Goal: Task Accomplishment & Management: Manage account settings

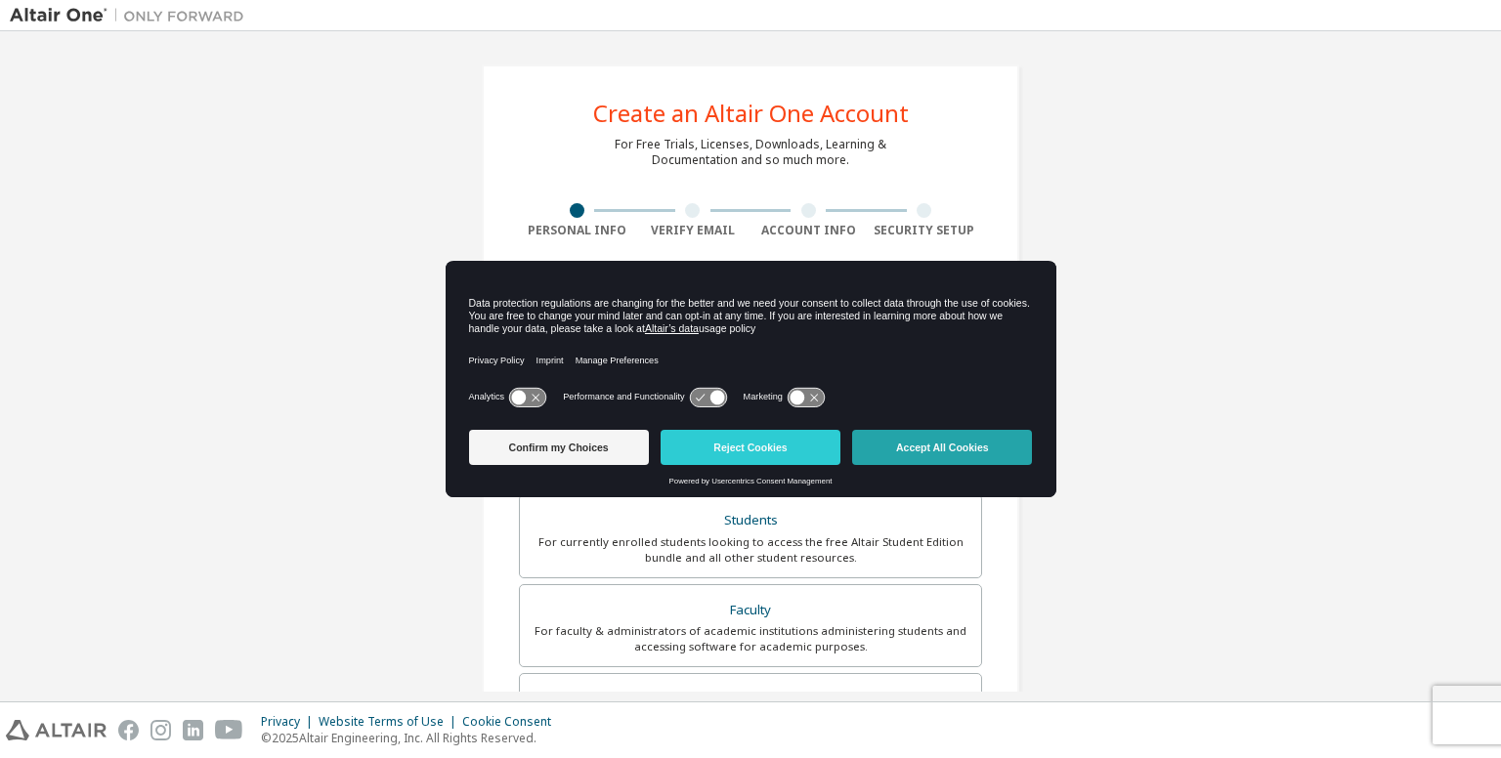
click at [891, 437] on button "Accept All Cookies" at bounding box center [942, 447] width 180 height 35
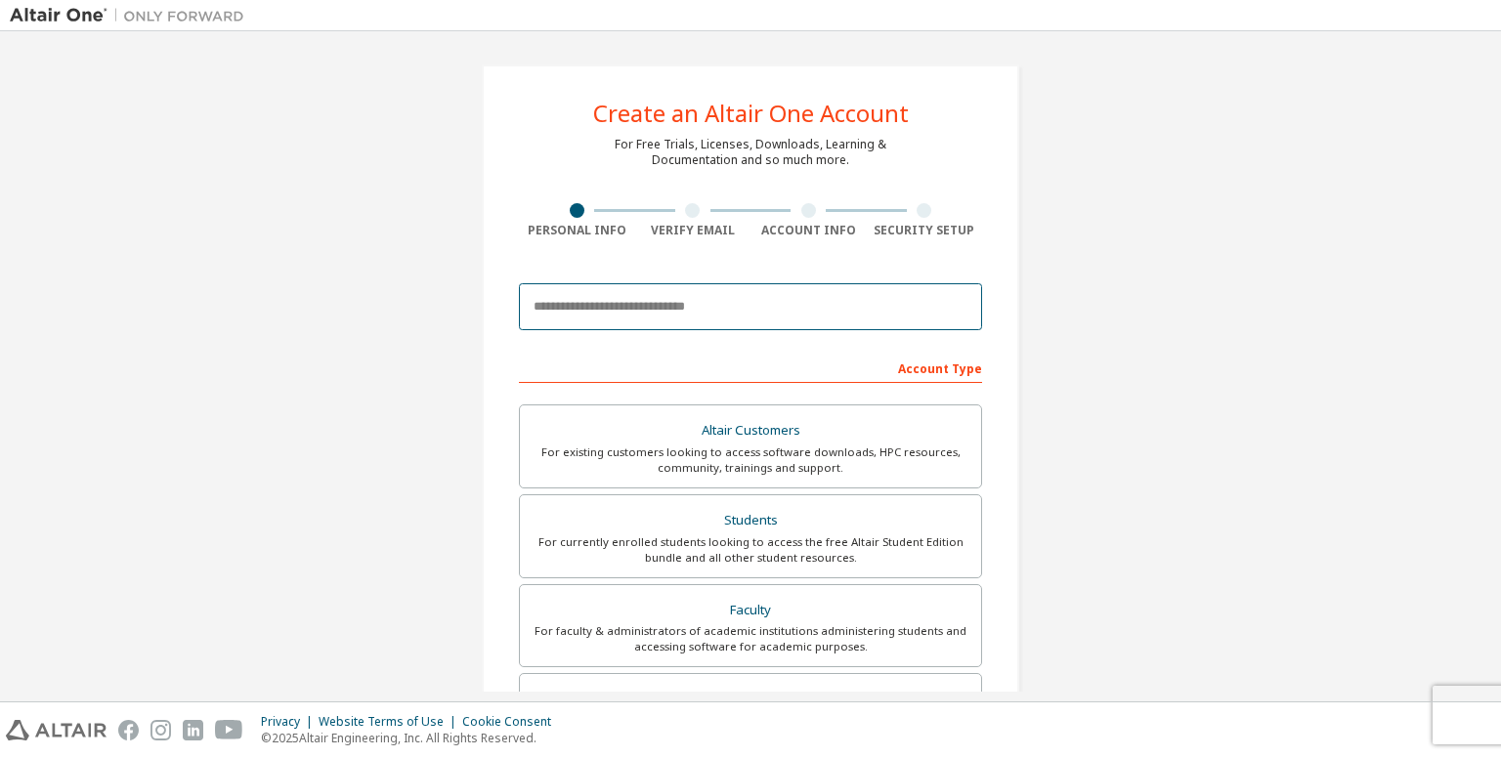
click at [734, 326] on input "email" at bounding box center [750, 306] width 463 height 47
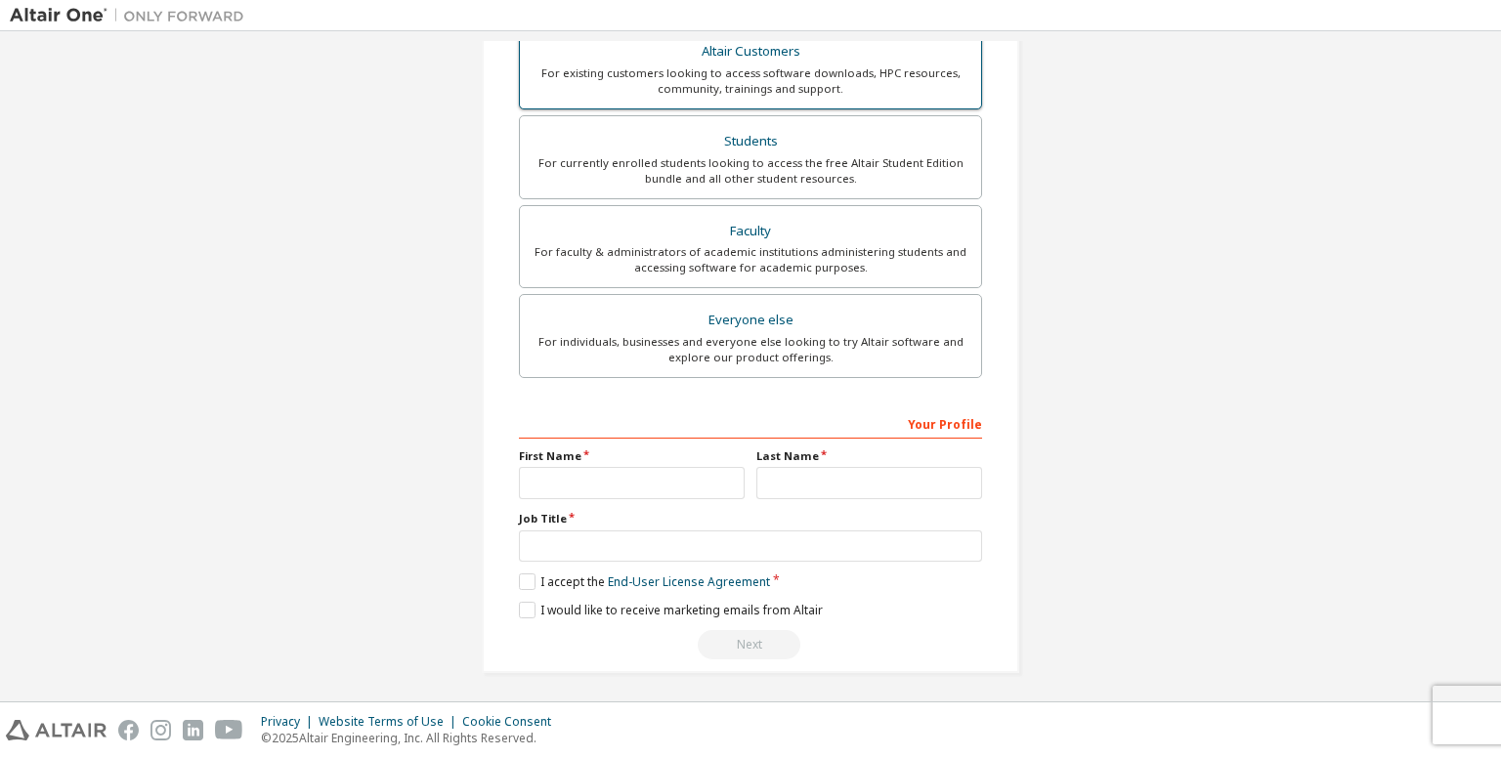
scroll to position [363, 0]
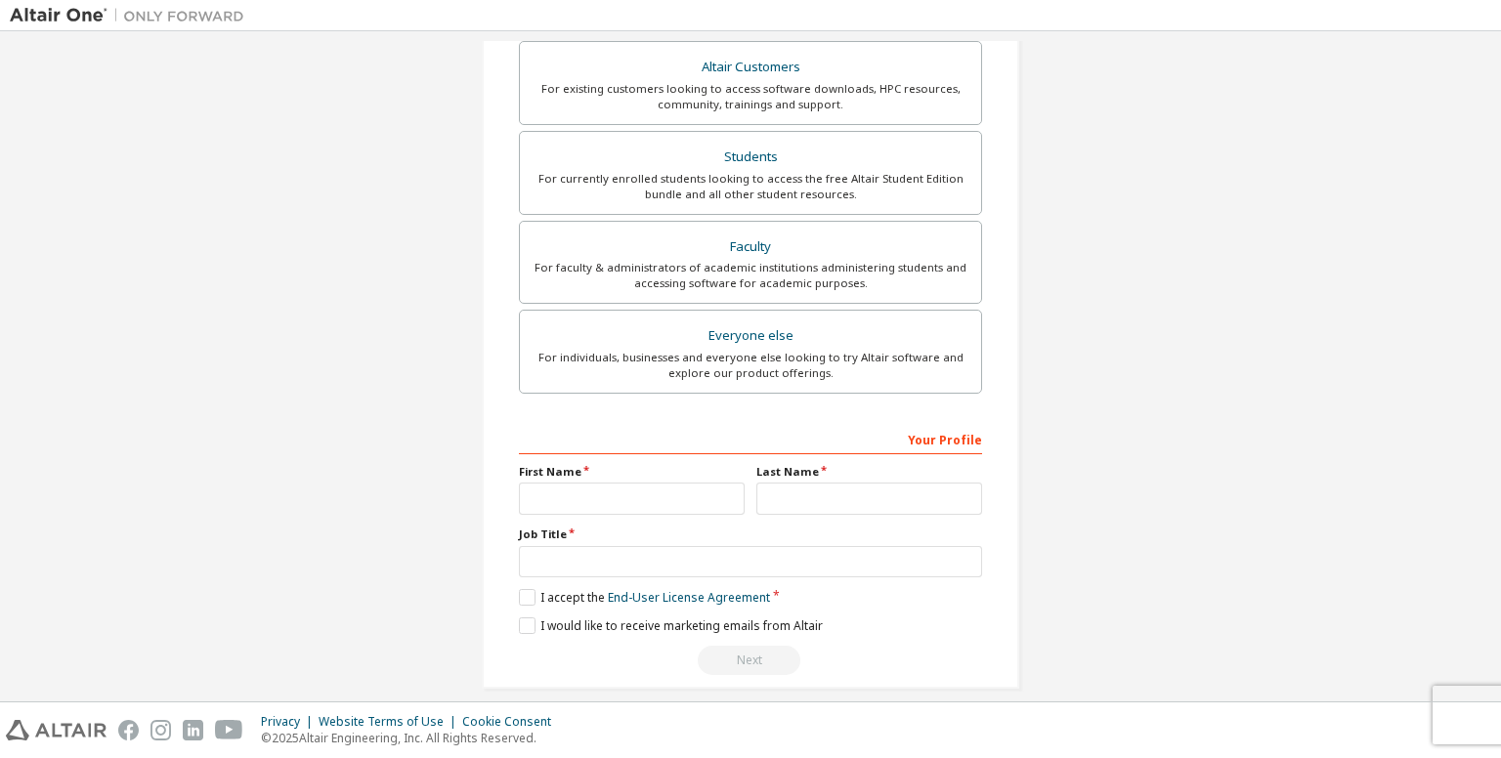
type input "**********"
click at [557, 490] on input "text" at bounding box center [632, 499] width 226 height 32
type input "********"
click at [573, 558] on input "text" at bounding box center [750, 562] width 463 height 32
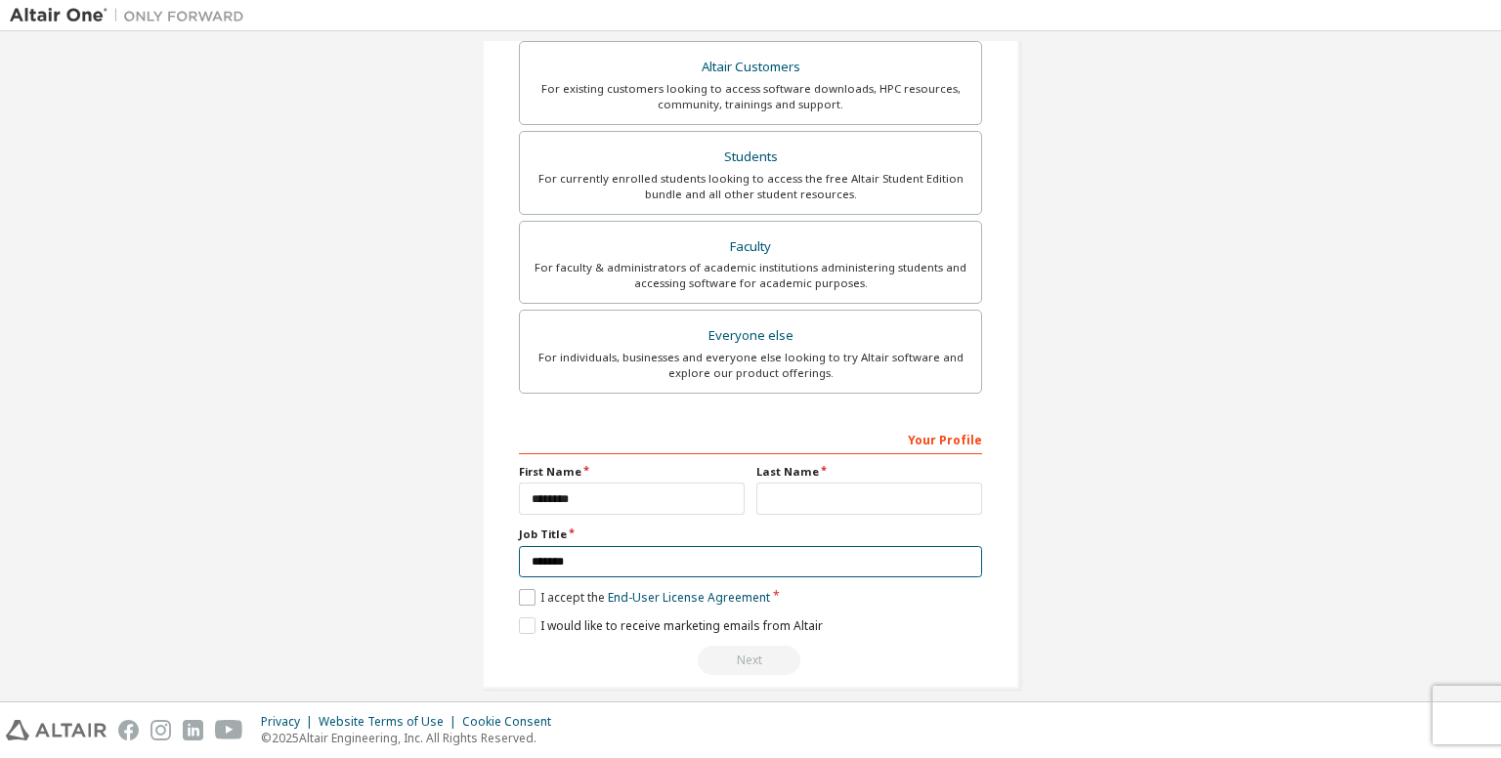
type input "*******"
click at [530, 594] on label "I accept the End-User License Agreement" at bounding box center [644, 597] width 251 height 17
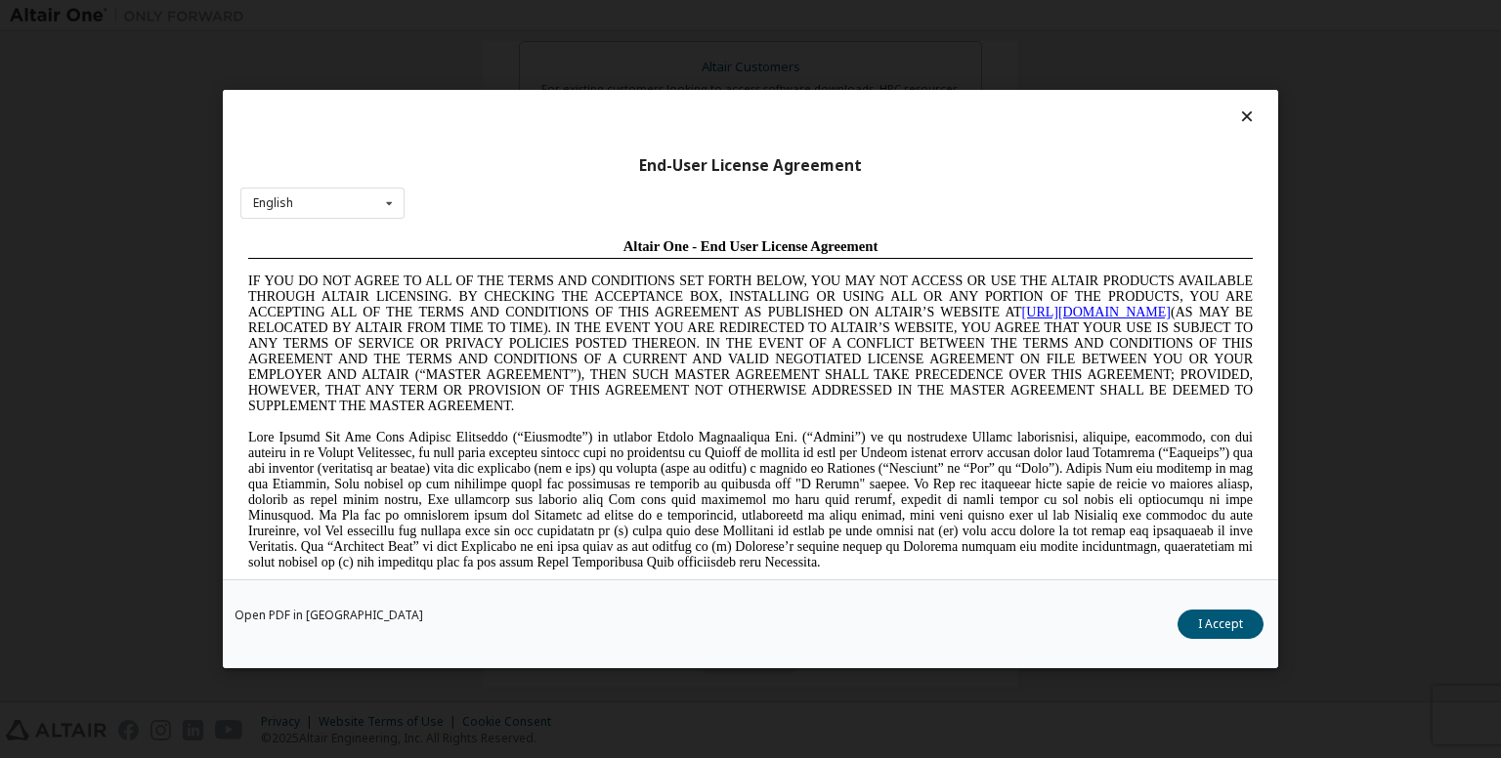
scroll to position [0, 0]
click at [1231, 630] on button "I Accept" at bounding box center [1220, 624] width 86 height 29
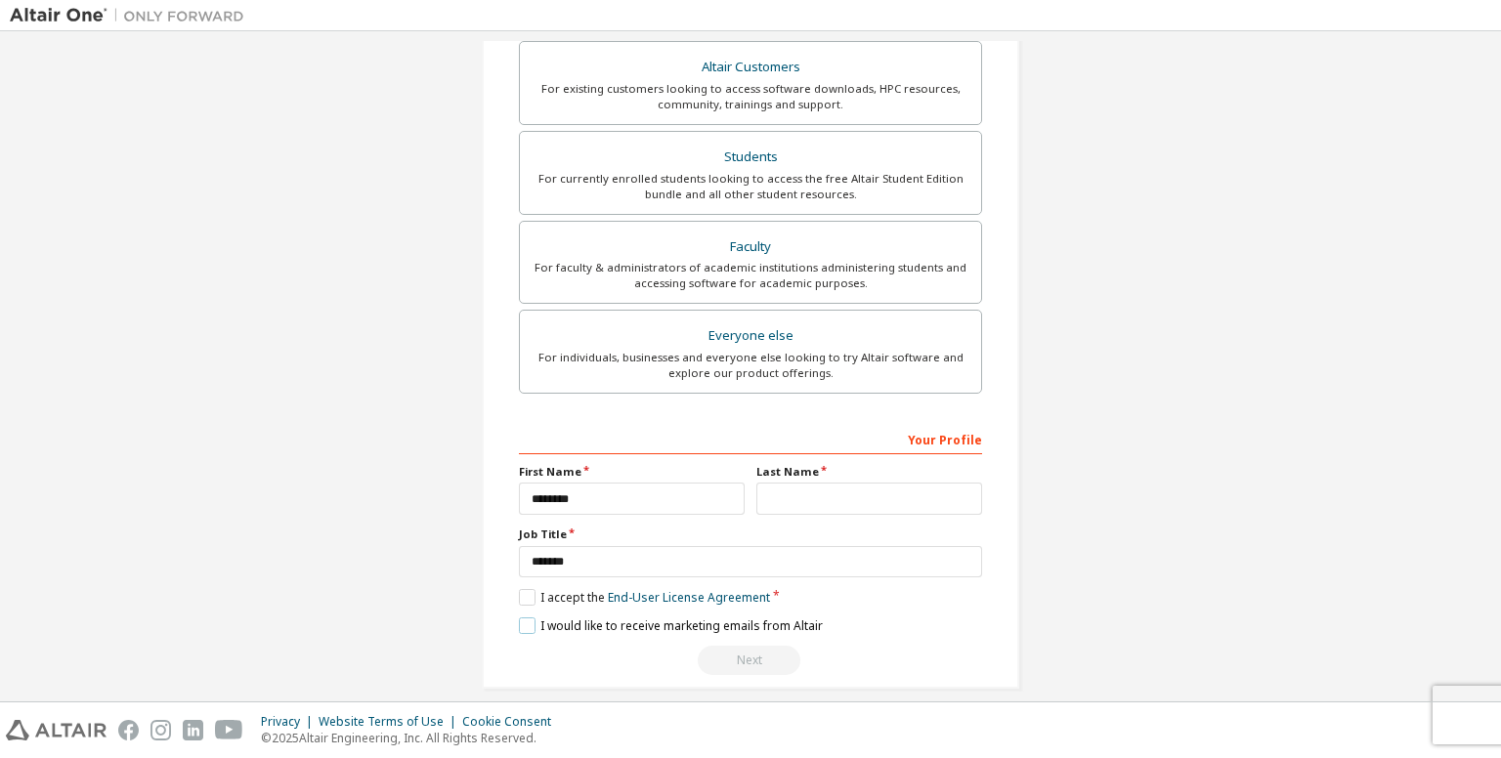
click at [524, 627] on label "I would like to receive marketing emails from Altair" at bounding box center [671, 625] width 304 height 17
click at [727, 656] on div "Next" at bounding box center [750, 660] width 463 height 29
click at [831, 488] on input "text" at bounding box center [869, 499] width 226 height 32
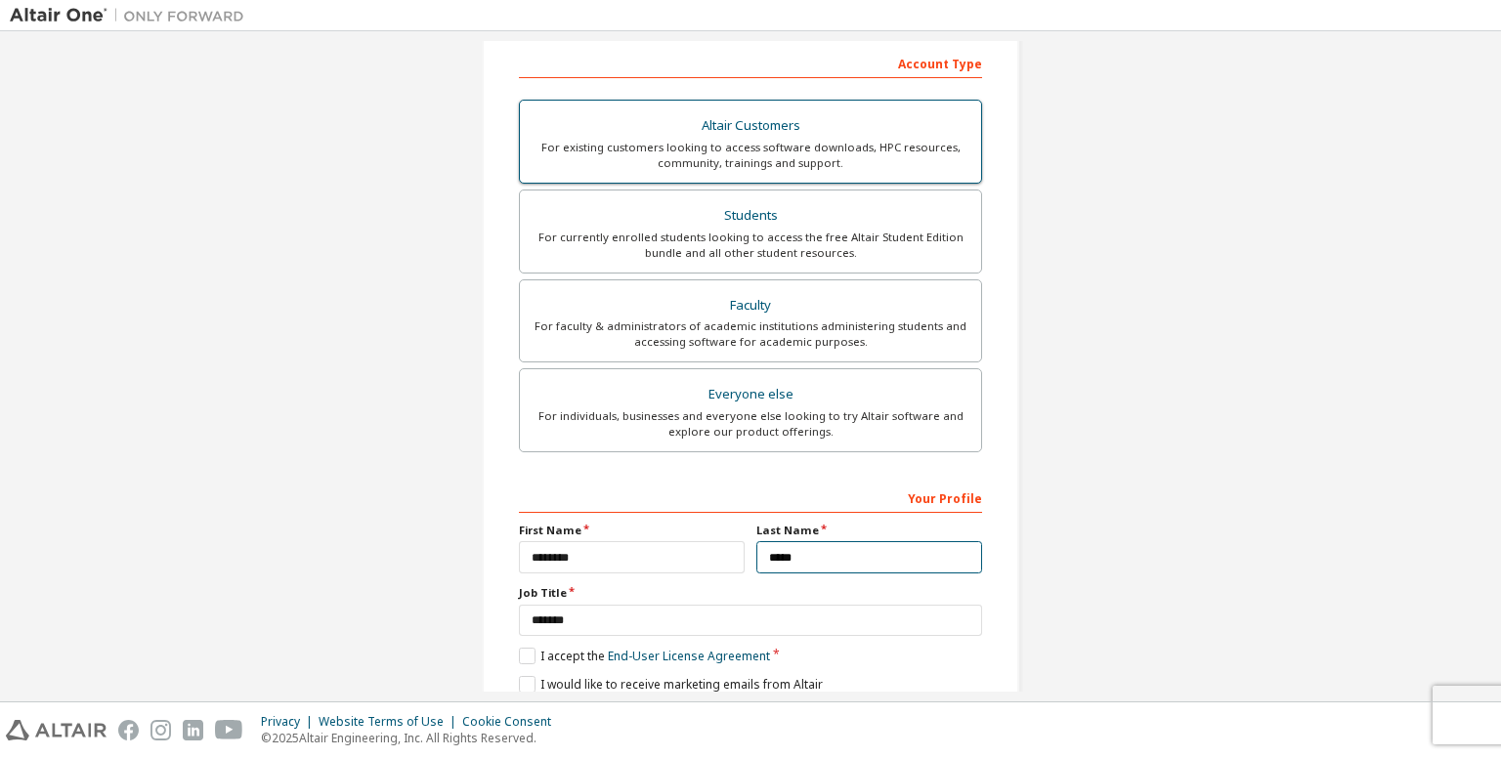
scroll to position [305, 0]
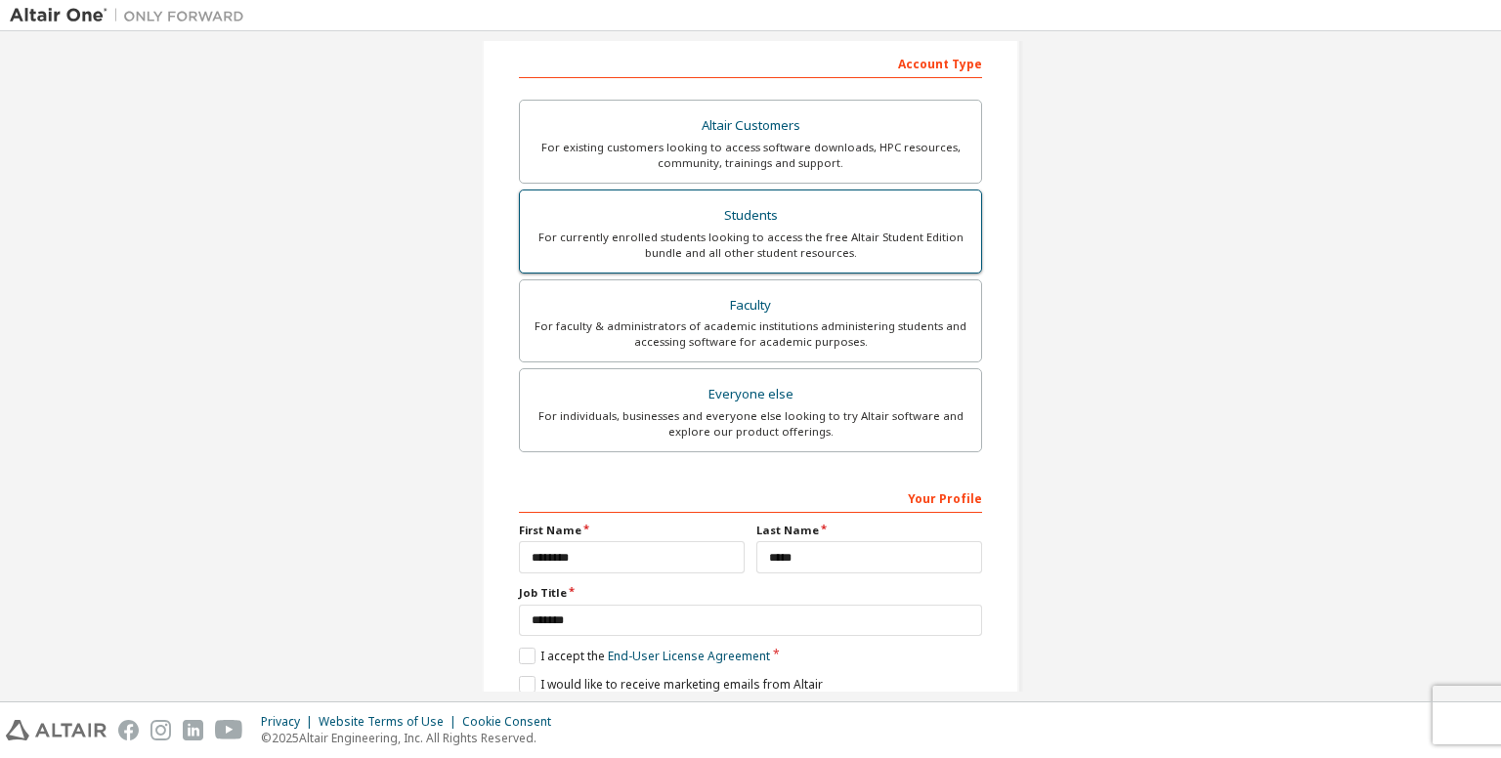
click at [771, 225] on div "Students" at bounding box center [750, 215] width 438 height 27
click at [817, 541] on input "*****" at bounding box center [869, 557] width 226 height 32
type input "*"
click at [520, 650] on label "I accept the Academic End-User License Agreement" at bounding box center [672, 656] width 306 height 17
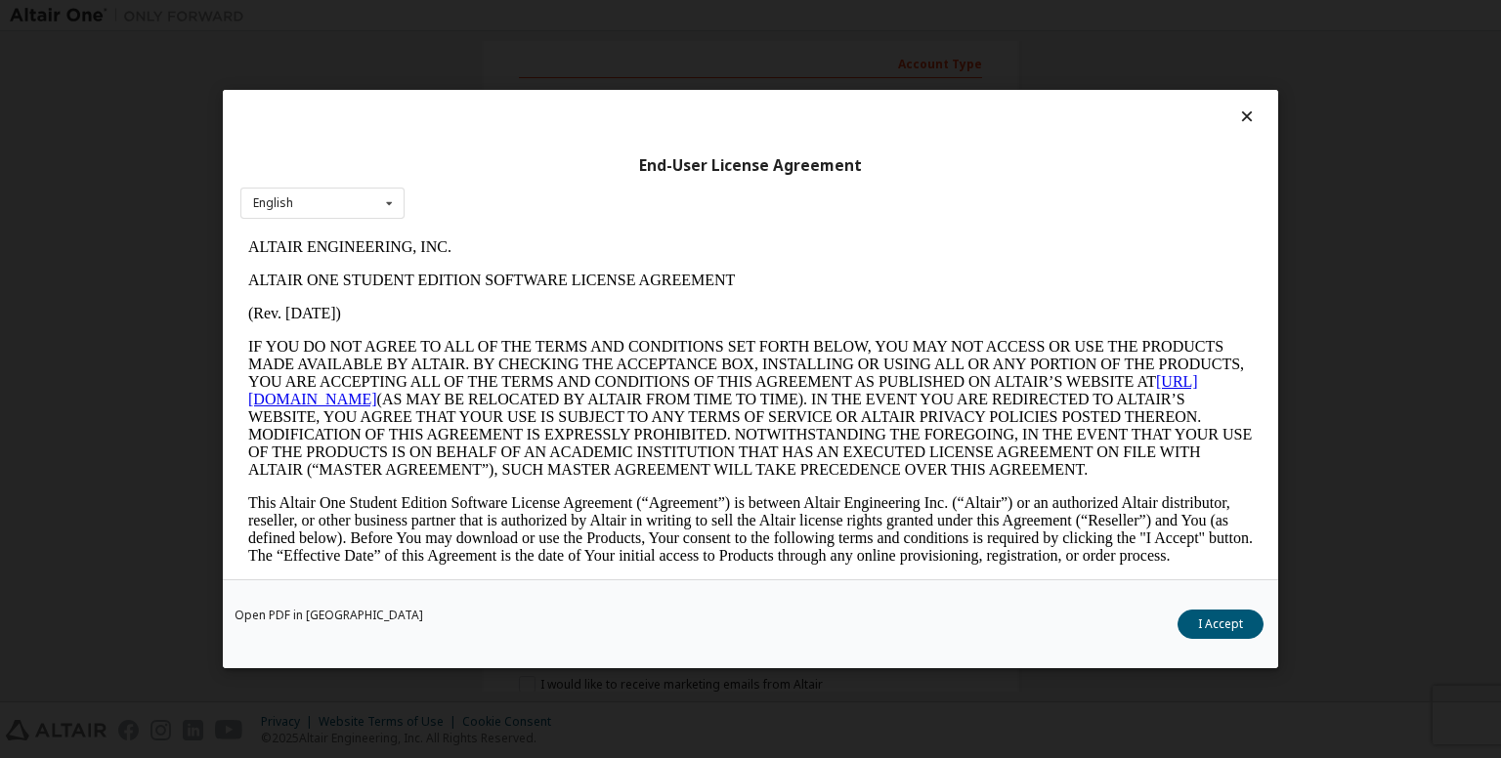
scroll to position [0, 0]
click at [1205, 626] on button "I Accept" at bounding box center [1220, 624] width 86 height 29
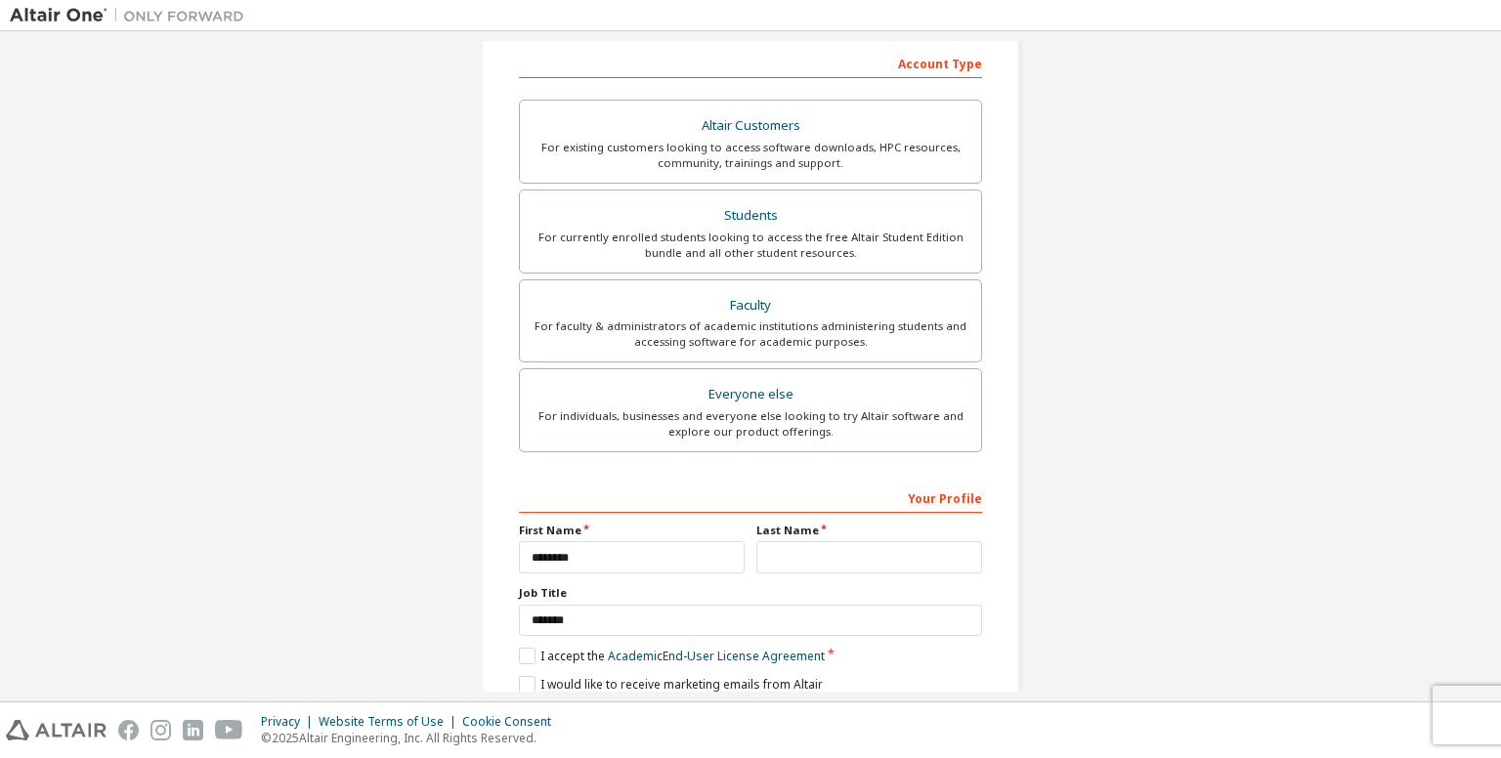
scroll to position [379, 0]
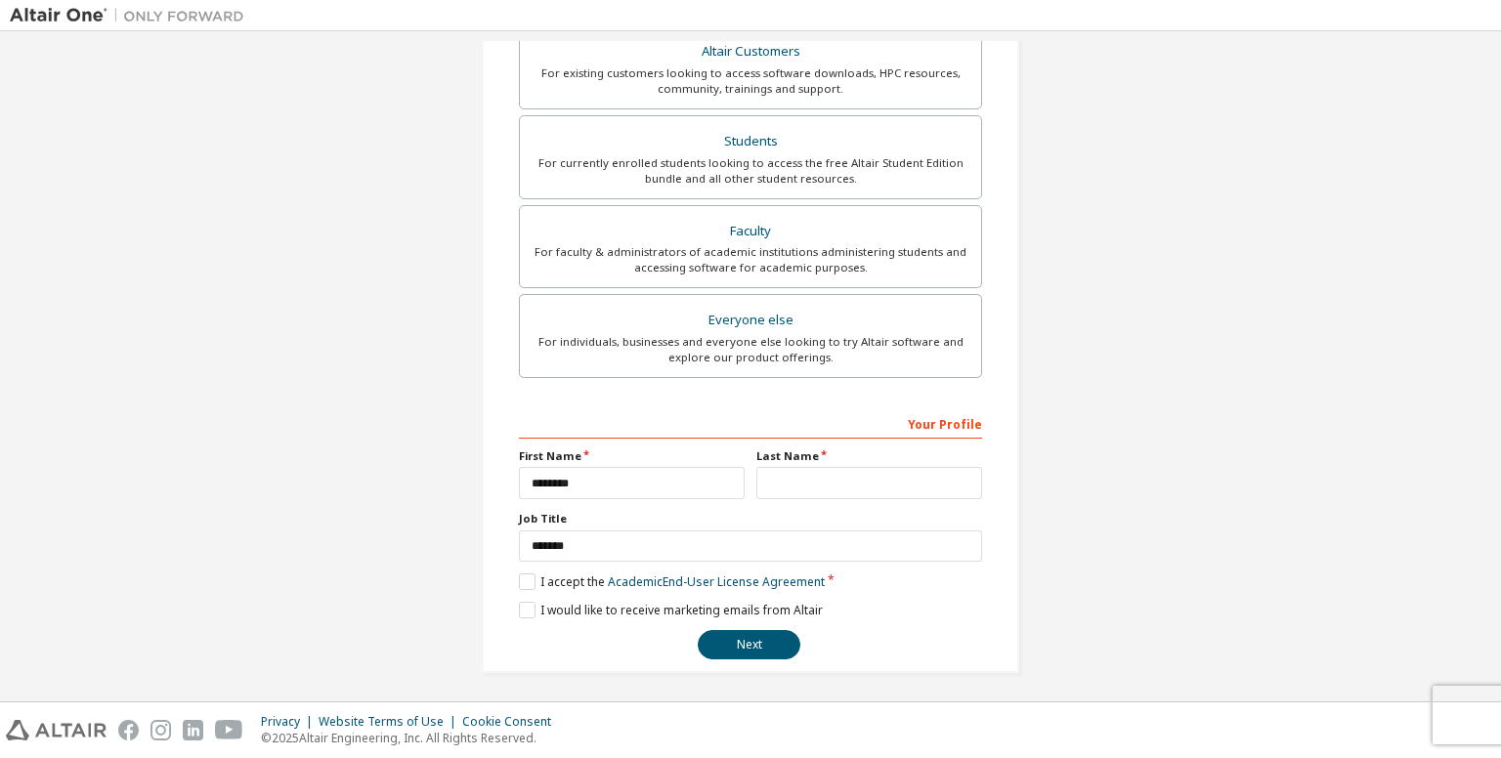
click at [734, 658] on div "**********" at bounding box center [750, 179] width 537 height 988
click at [746, 642] on button "Next" at bounding box center [749, 644] width 103 height 29
click at [827, 486] on input "text" at bounding box center [869, 483] width 226 height 32
type input "*****"
click at [758, 649] on button "Next" at bounding box center [749, 644] width 103 height 29
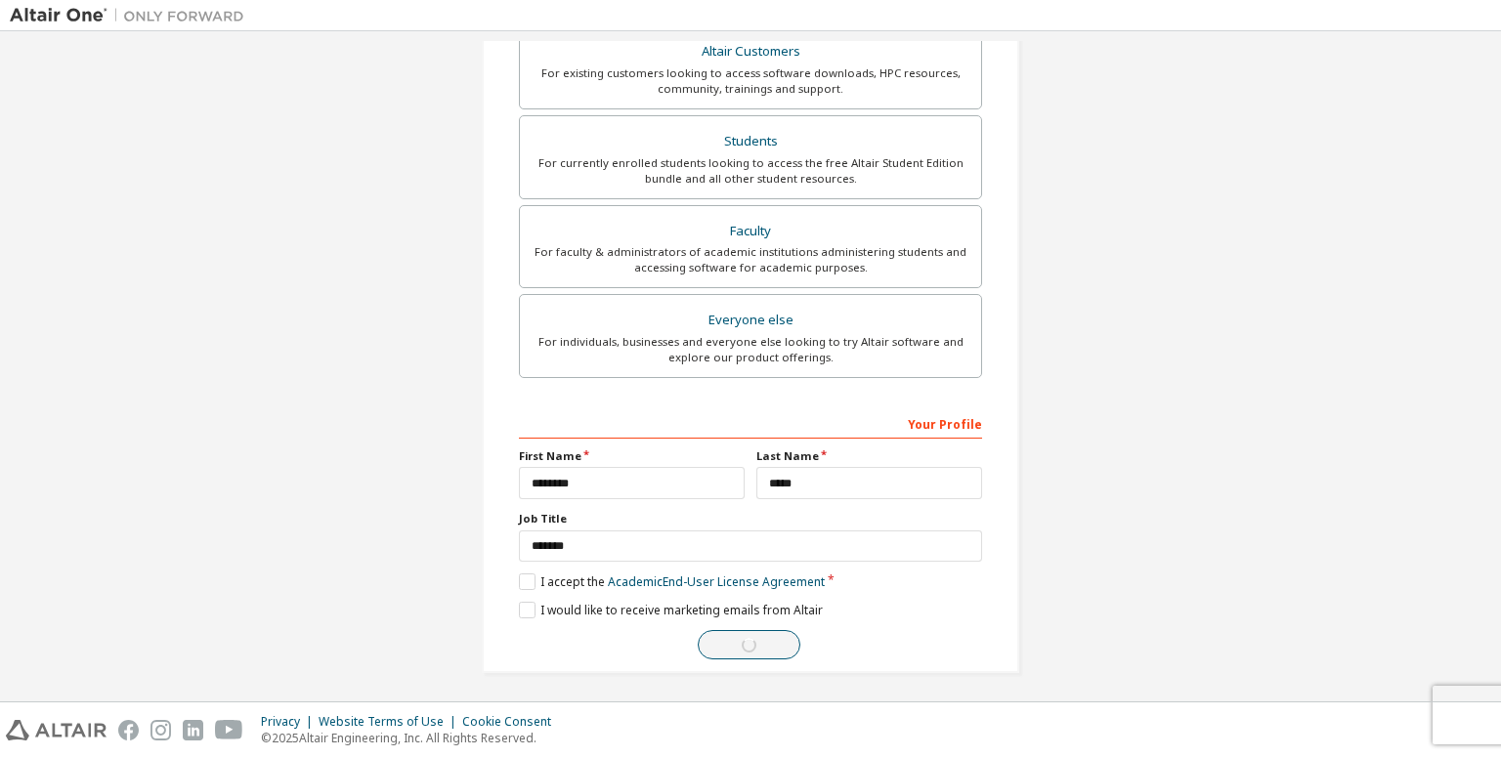
scroll to position [0, 0]
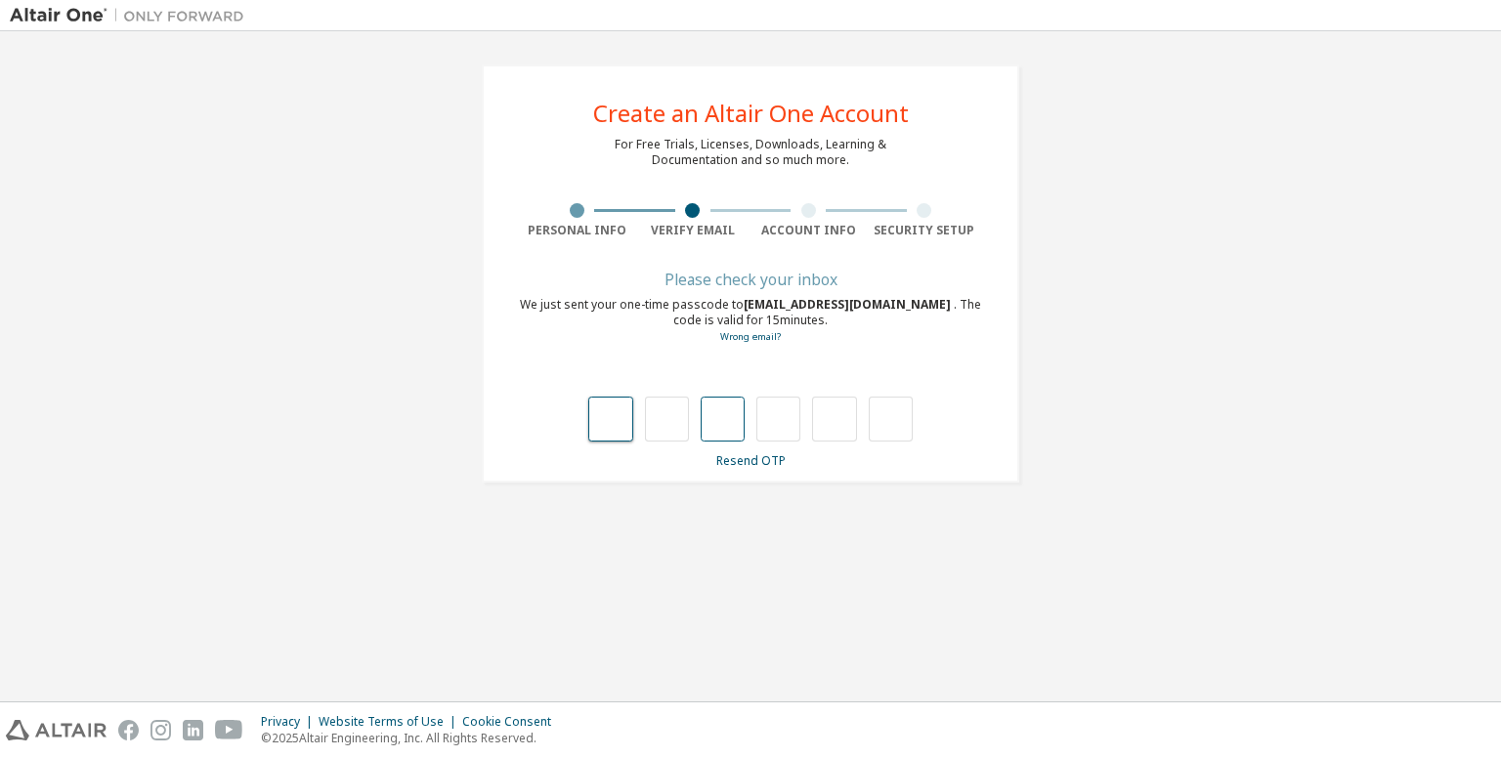
type input "*"
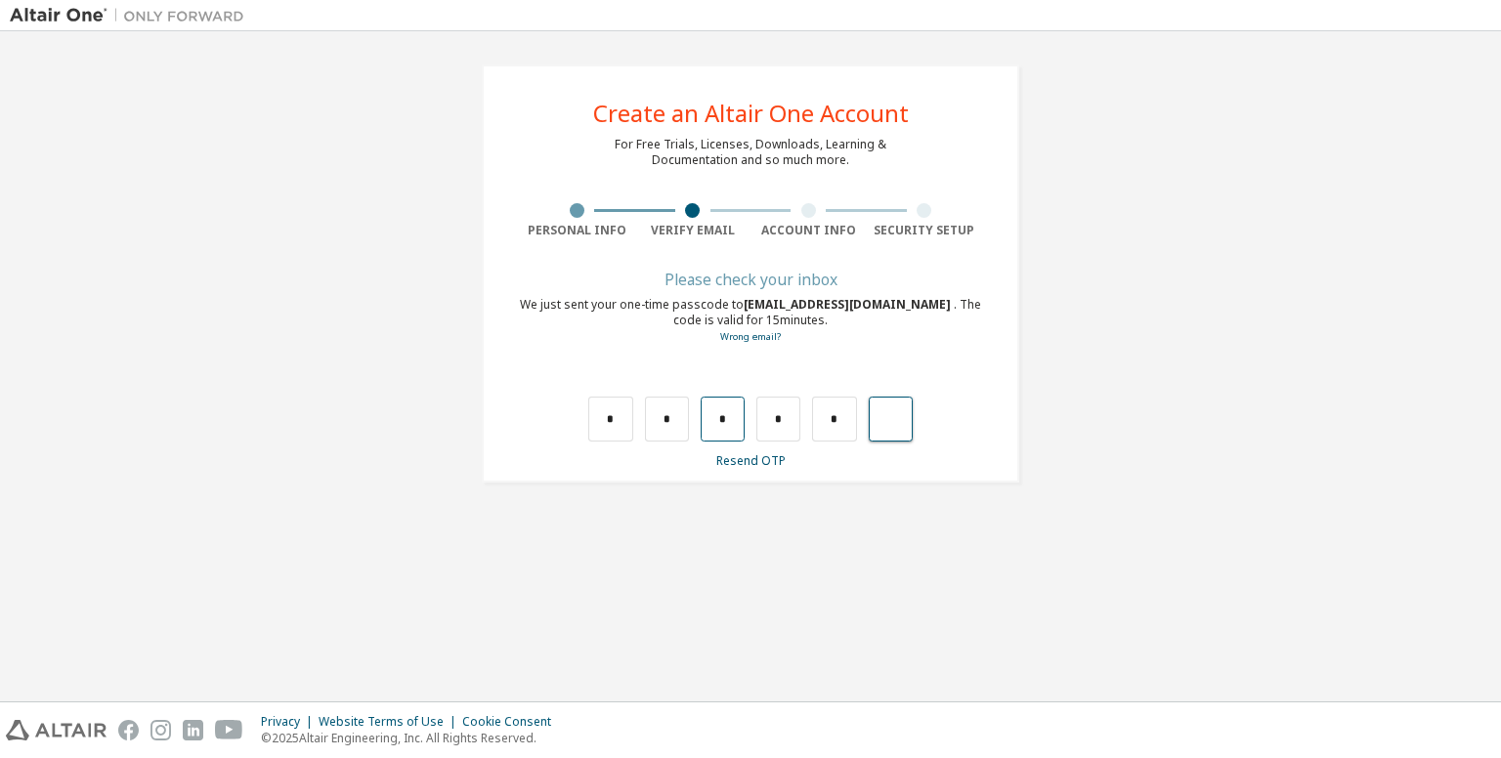
type input "*"
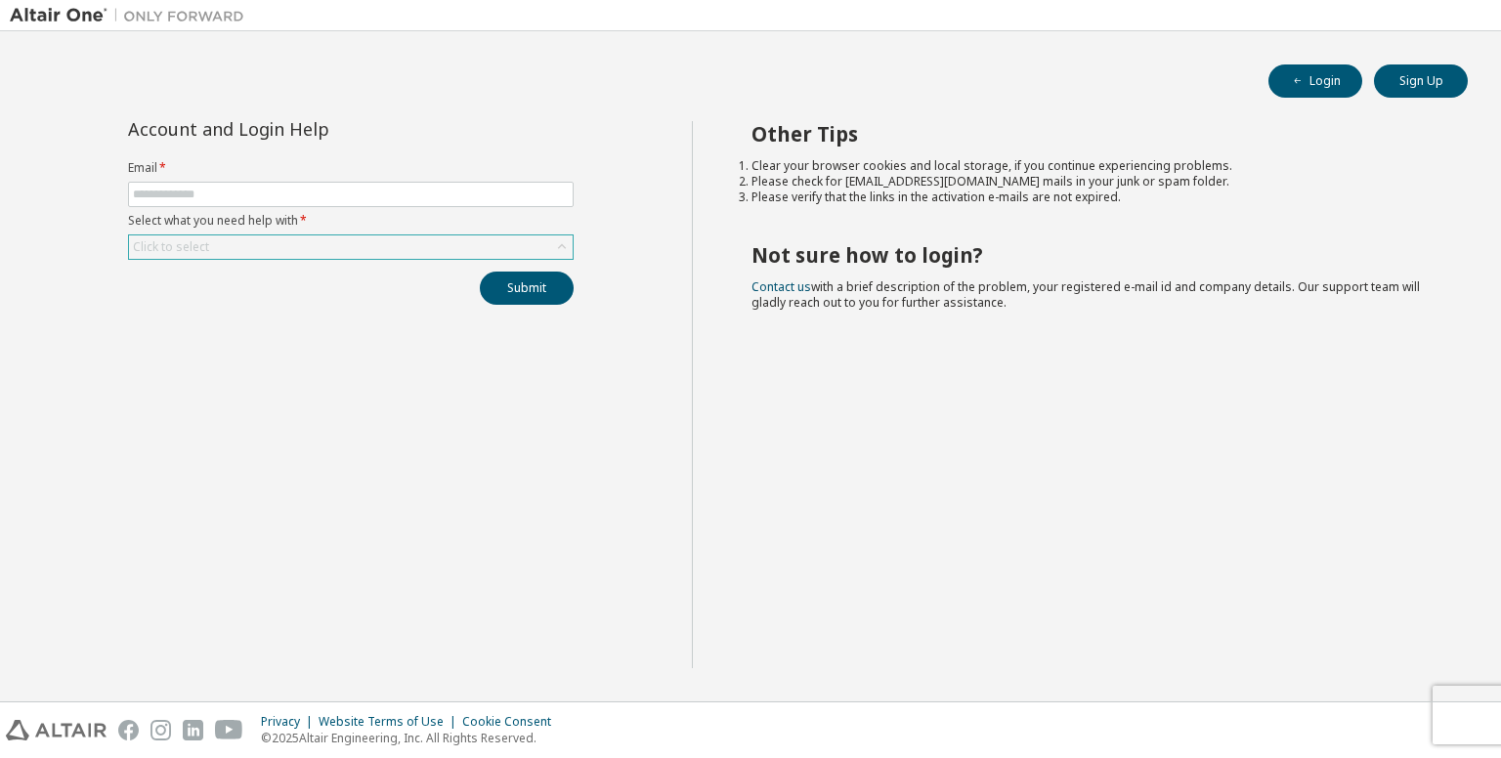
click at [242, 241] on div "Click to select" at bounding box center [351, 246] width 444 height 23
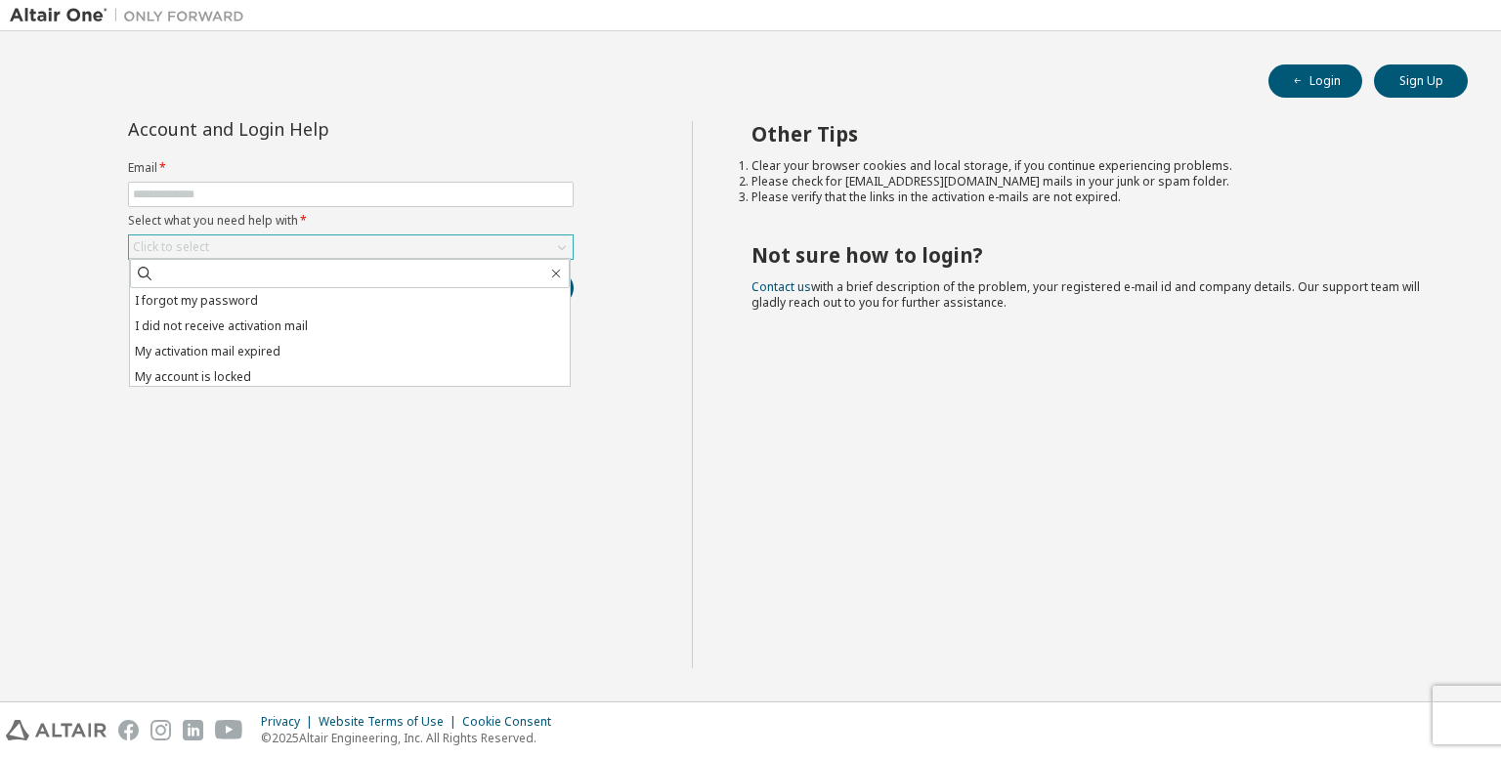
click at [242, 241] on div "Click to select" at bounding box center [351, 246] width 444 height 23
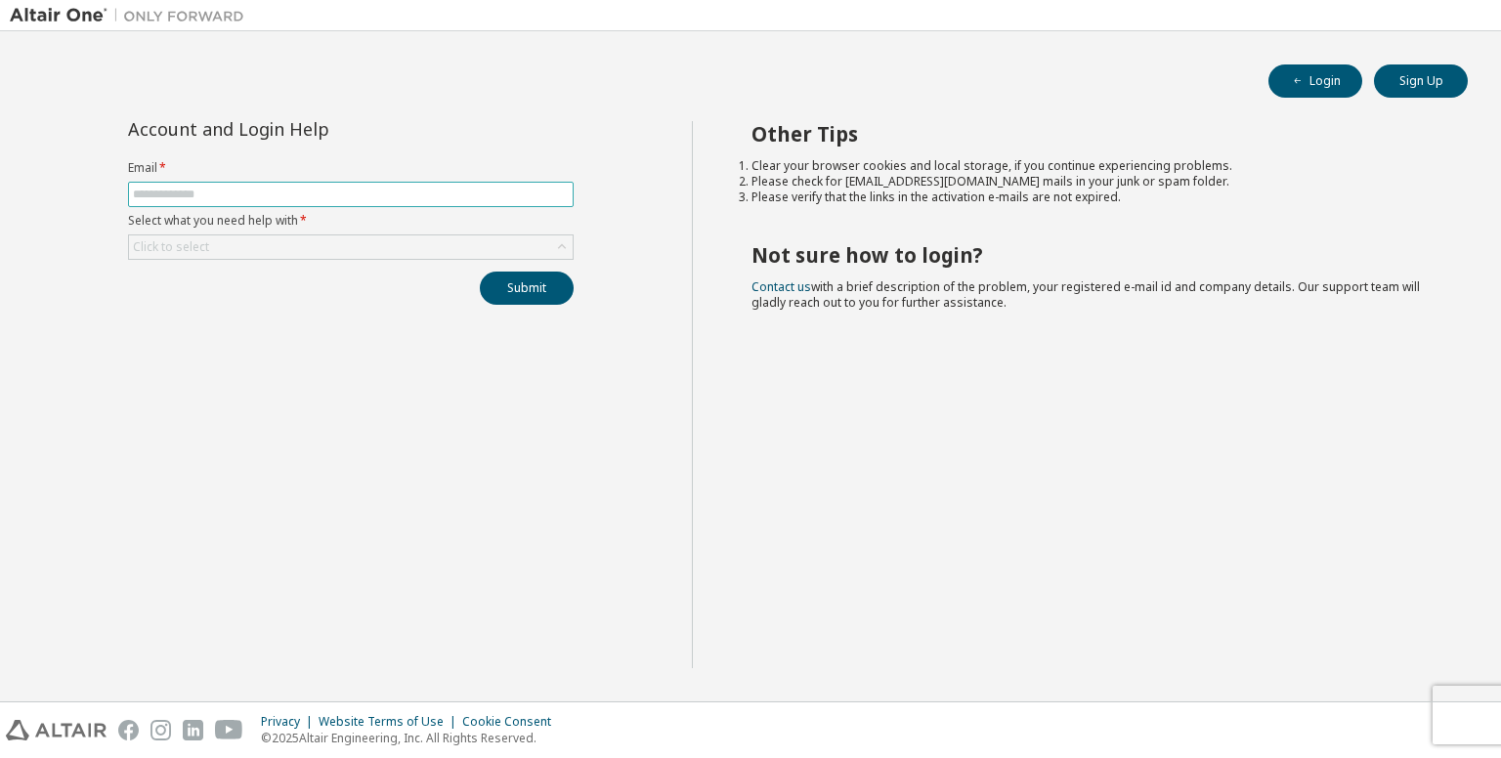
click at [300, 190] on input "text" at bounding box center [351, 195] width 436 height 16
type input "**********"
click at [340, 238] on div "Click to select" at bounding box center [351, 246] width 444 height 23
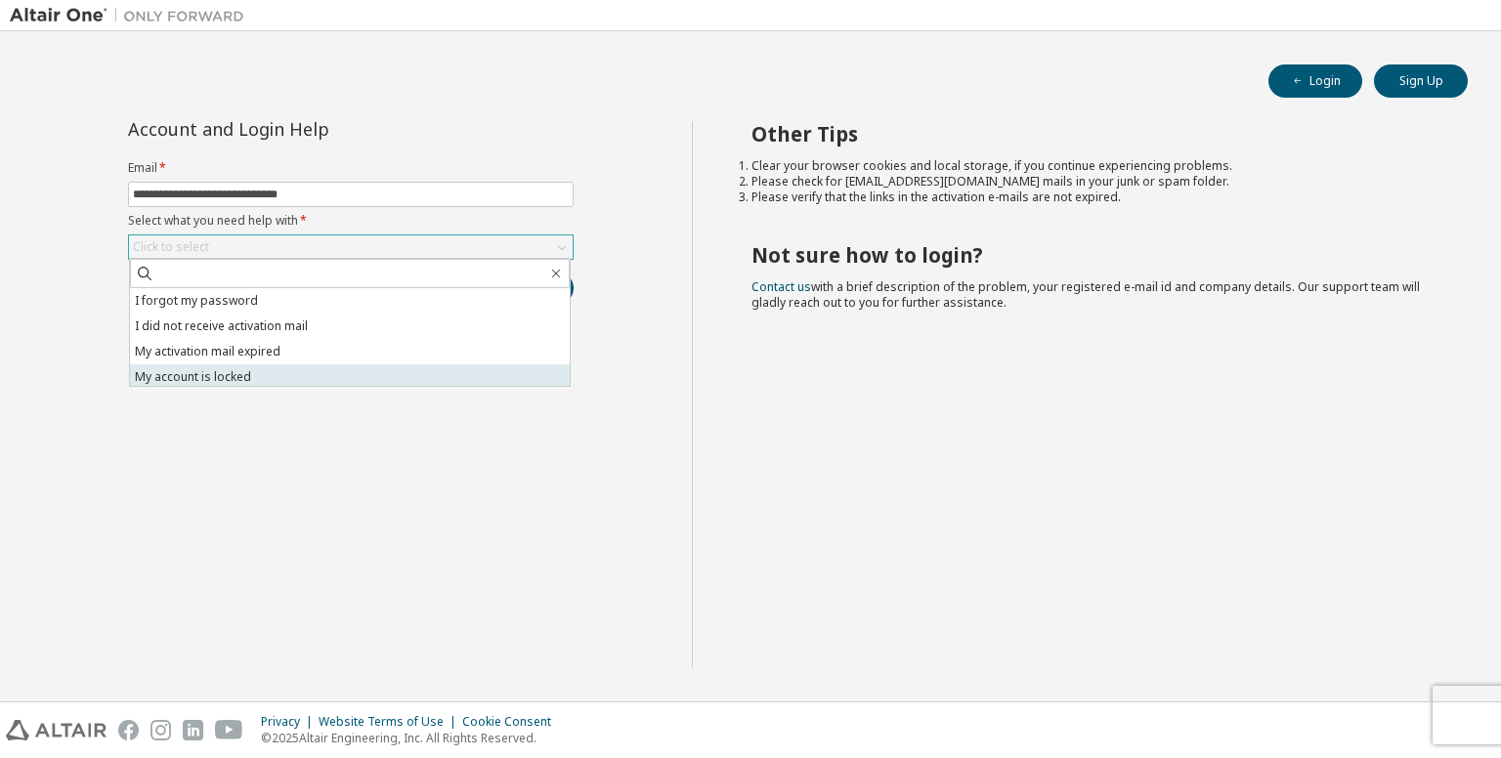
click at [314, 376] on li "My account is locked" at bounding box center [350, 376] width 440 height 25
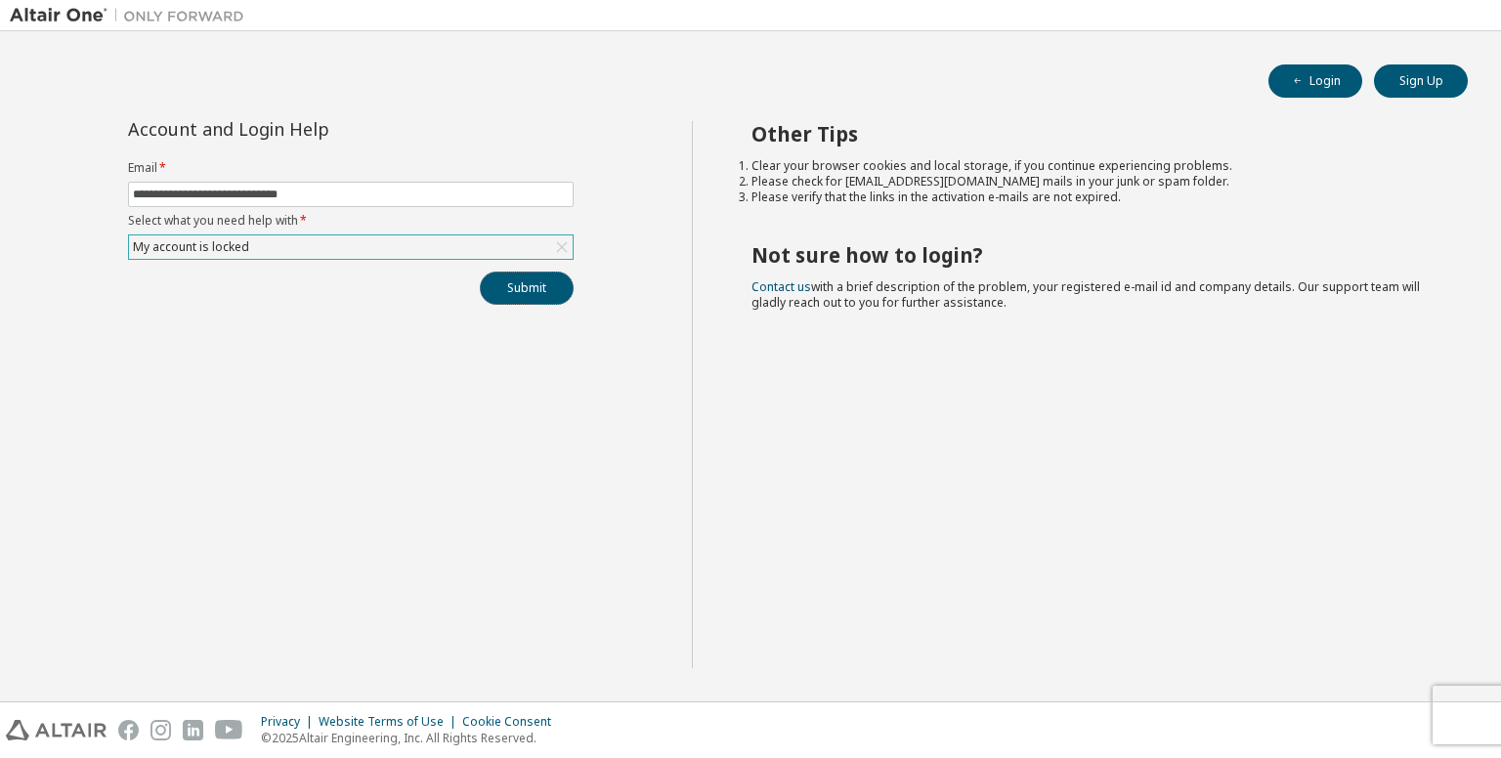
drag, startPoint x: 485, startPoint y: 298, endPoint x: 511, endPoint y: 290, distance: 27.5
click at [511, 290] on button "Submit" at bounding box center [527, 288] width 94 height 33
click at [511, 290] on div "Submit" at bounding box center [350, 288] width 445 height 33
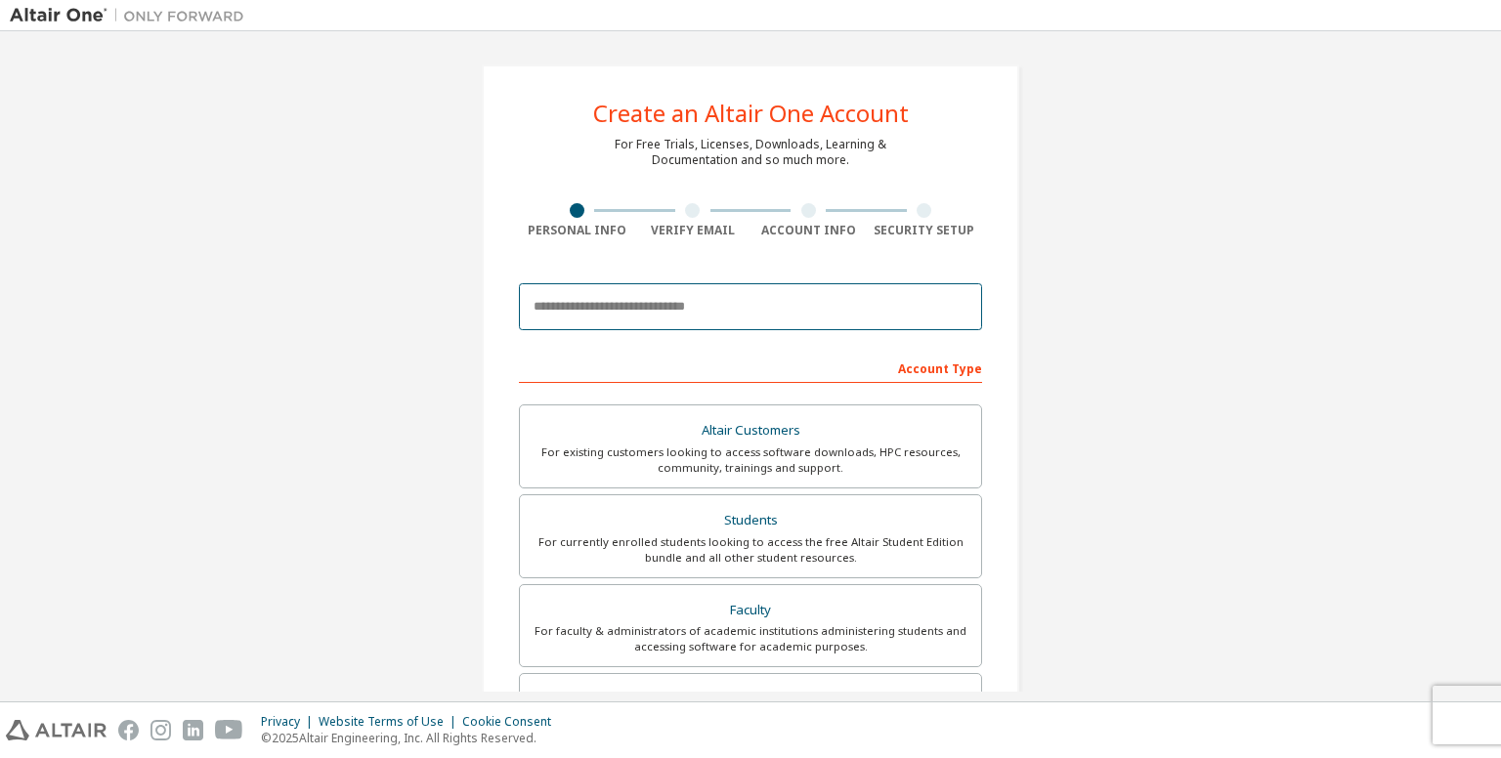
click at [668, 299] on input "email" at bounding box center [750, 306] width 463 height 47
type input "**********"
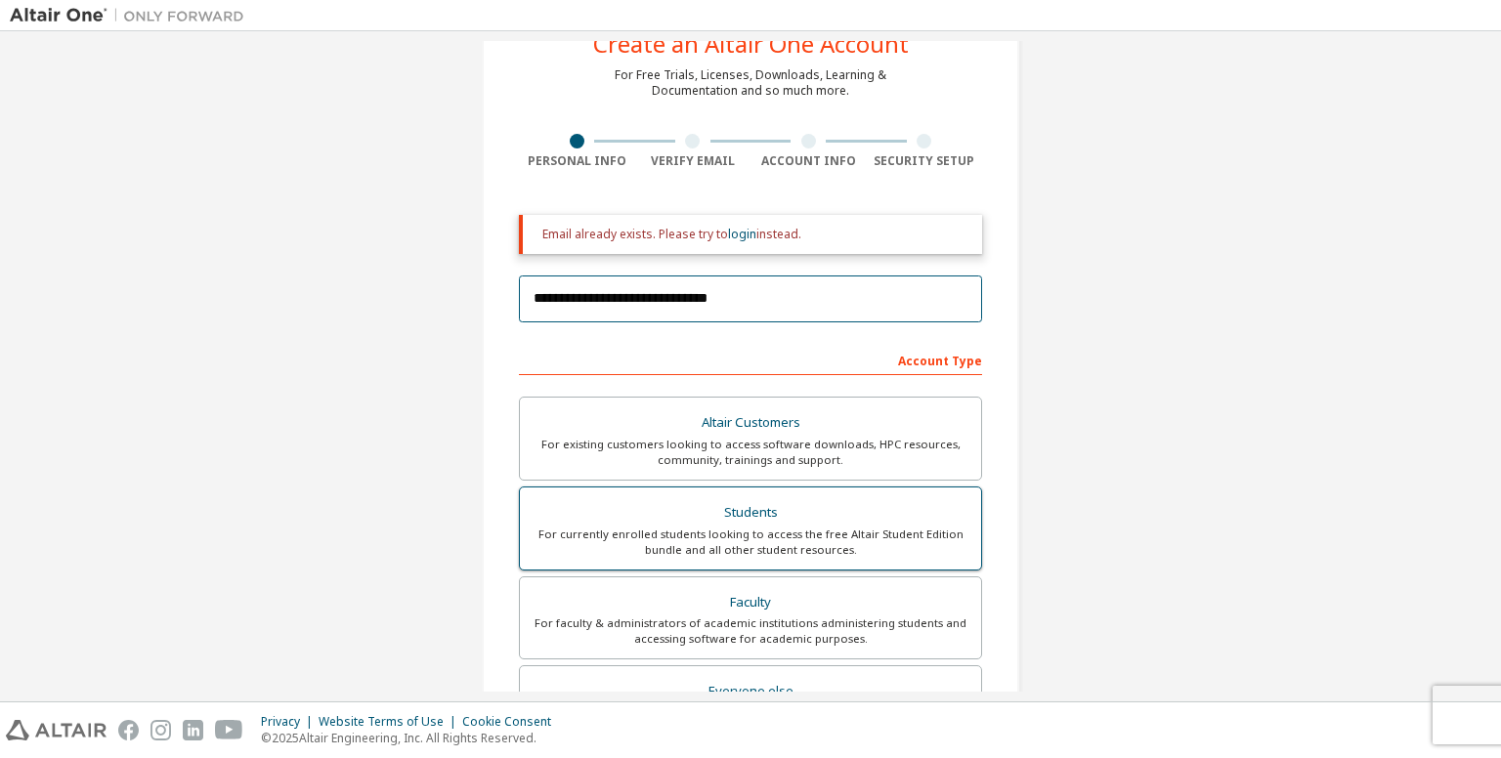
scroll to position [70, 0]
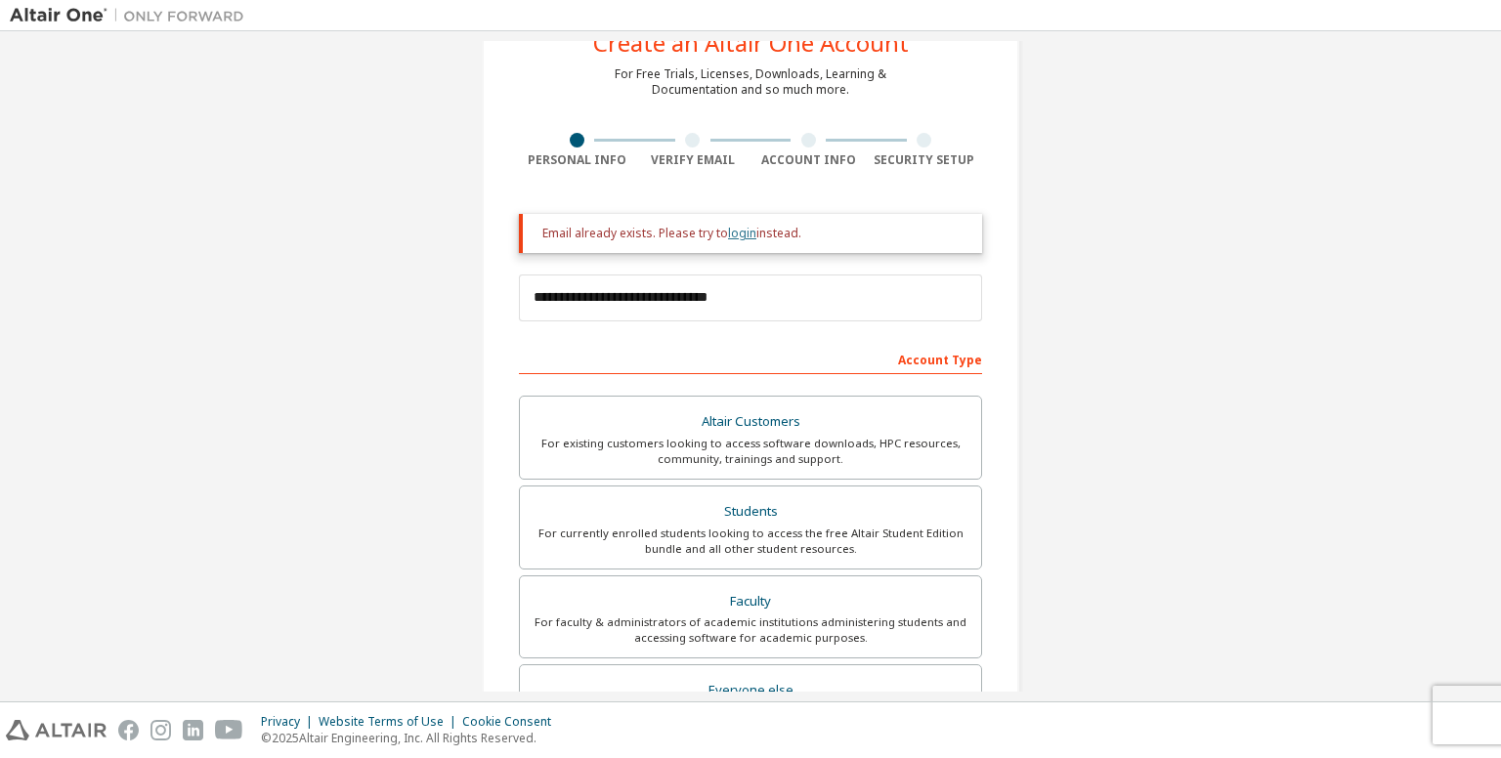
click at [741, 238] on link "login" at bounding box center [742, 233] width 28 height 17
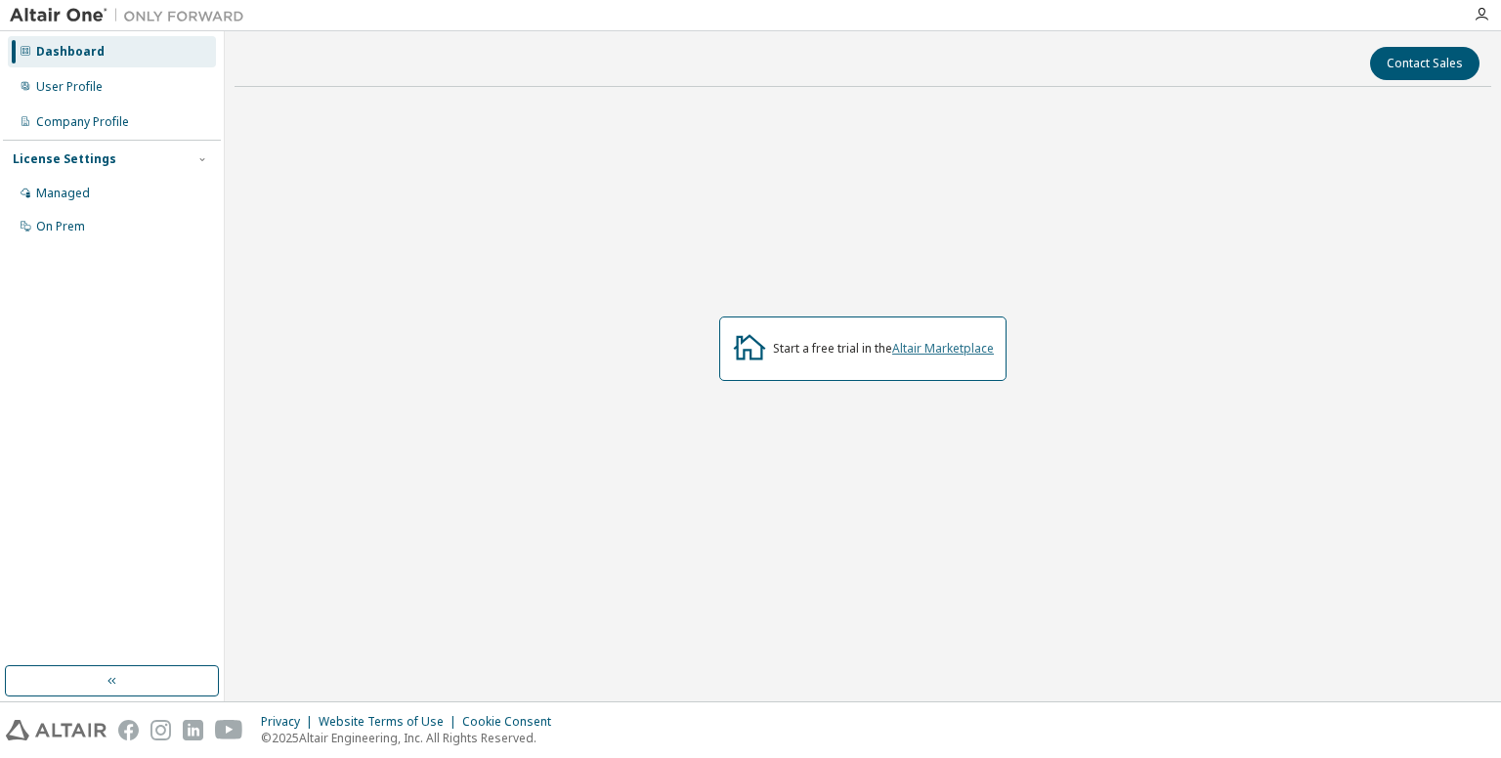
click at [951, 350] on link "Altair Marketplace" at bounding box center [943, 348] width 102 height 17
